Goal: Find specific page/section: Find specific page/section

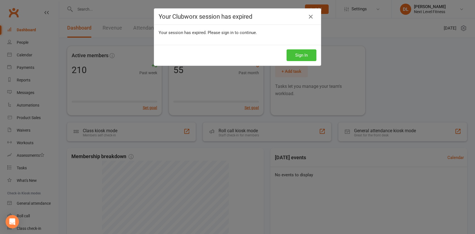
click at [296, 54] on button "Sign In" at bounding box center [301, 55] width 30 height 12
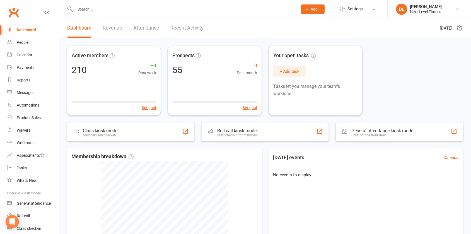
click at [90, 10] on input "text" at bounding box center [183, 9] width 220 height 8
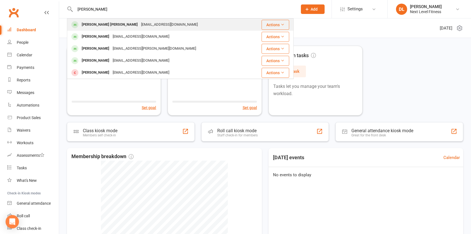
type input "korrin"
click at [96, 25] on div "Kohin Cooksley" at bounding box center [109, 25] width 59 height 8
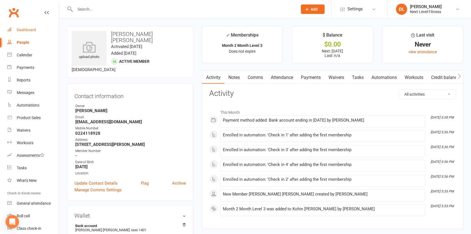
click at [29, 30] on div "Dashboard" at bounding box center [26, 30] width 19 height 4
